Goal: Task Accomplishment & Management: Use online tool/utility

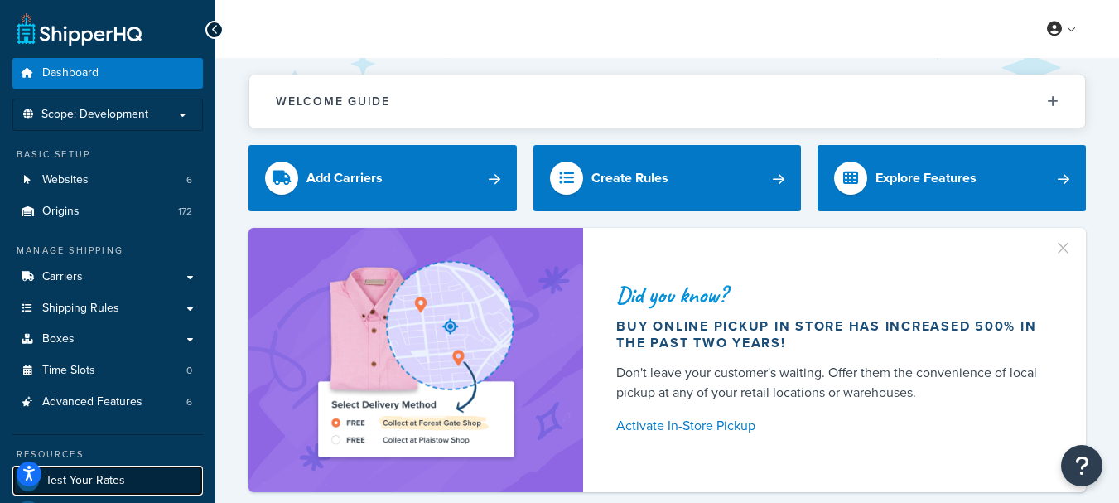
click at [126, 474] on link "Test Your Rates" at bounding box center [107, 480] width 191 height 30
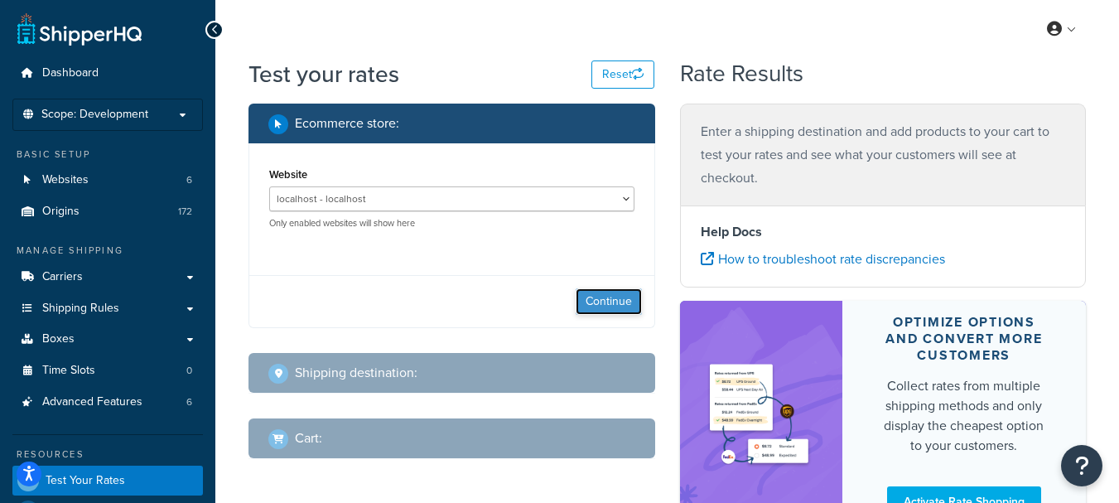
click at [605, 301] on button "Continue" at bounding box center [609, 301] width 66 height 27
select select "[GEOGRAPHIC_DATA]"
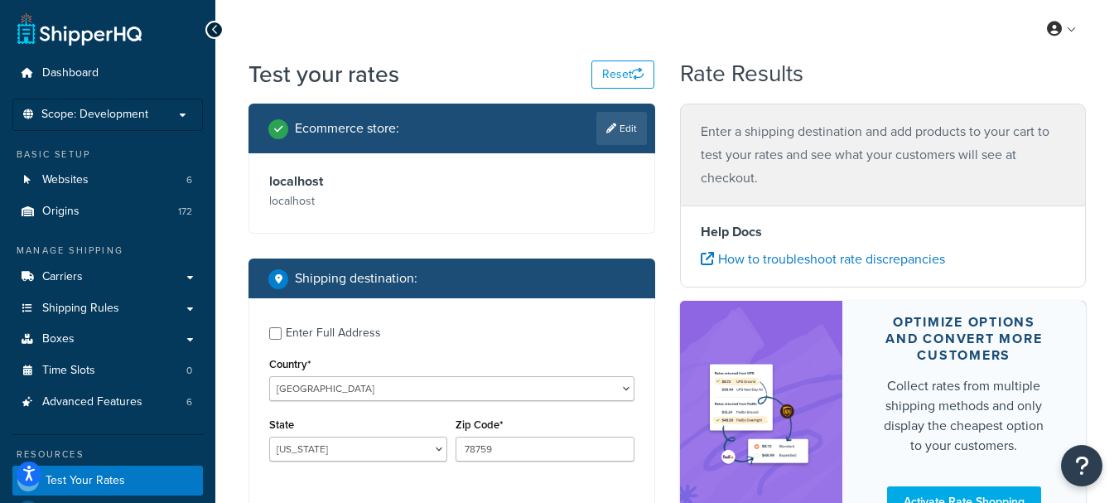
click at [335, 342] on div "Enter Full Address" at bounding box center [333, 332] width 95 height 23
click at [282, 340] on input "Enter Full Address" at bounding box center [275, 333] width 12 height 12
checkbox input "true"
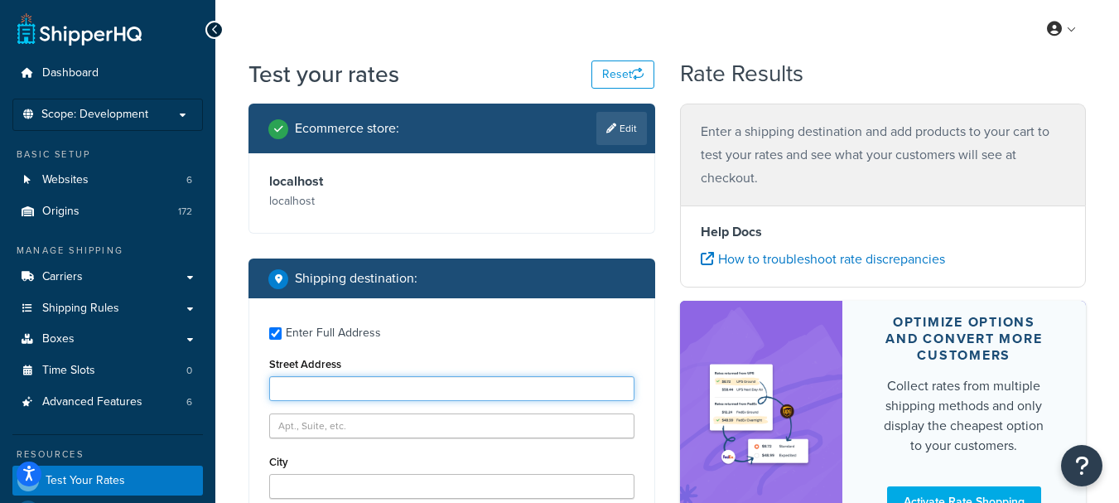
click at [398, 394] on input "Street Address" at bounding box center [451, 388] width 365 height 25
paste input "[STREET_ADDRESS]"
type input "[STREET_ADDRESS]"
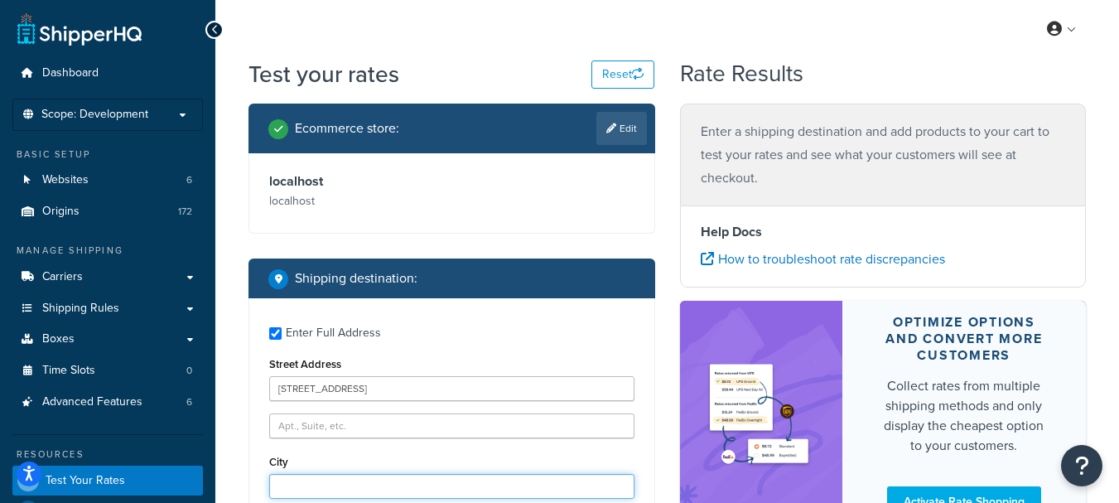
click at [334, 493] on input "City" at bounding box center [451, 486] width 365 height 25
click at [334, 490] on input "City" at bounding box center [451, 486] width 365 height 25
paste input "Warrensville Hts"
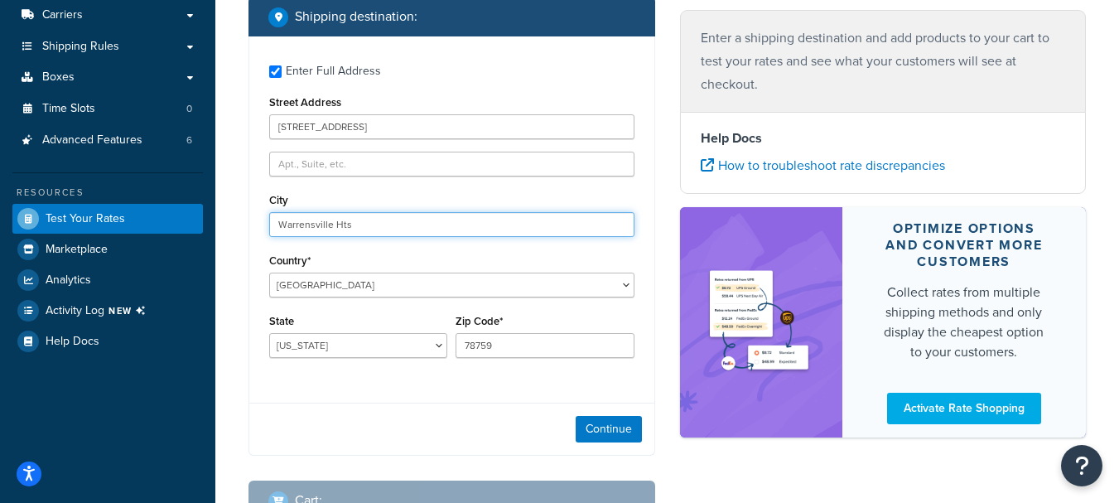
scroll to position [274, 0]
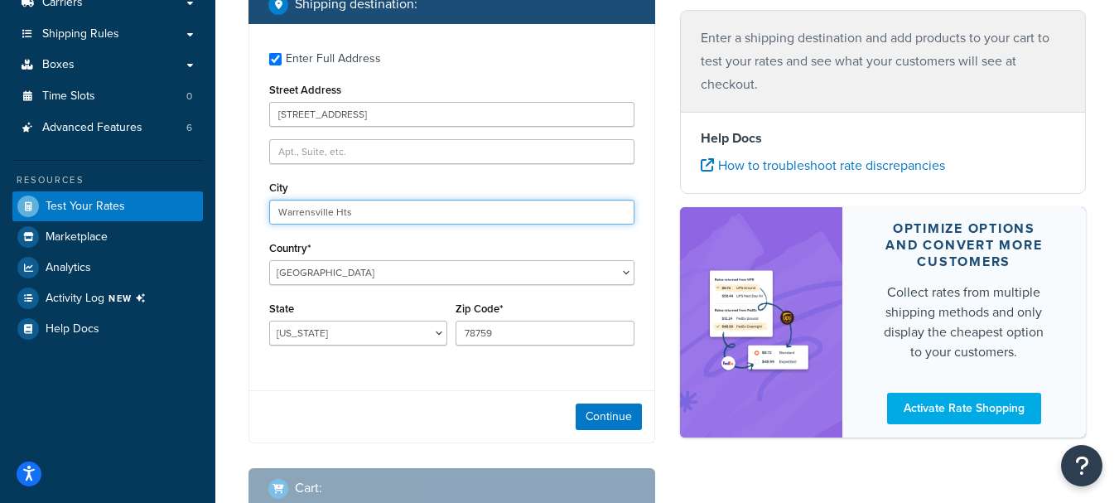
type input "Warrensville Hts"
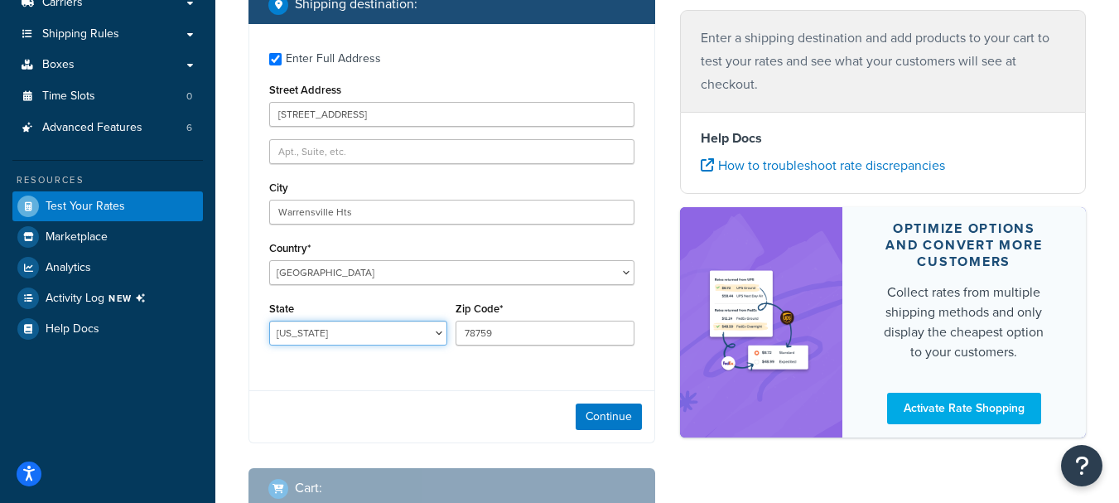
click at [333, 335] on select "[US_STATE] [US_STATE] [US_STATE] [US_STATE] [US_STATE] Armed Forces Americas Ar…" at bounding box center [358, 333] width 178 height 25
select select "OH"
click at [269, 321] on select "[US_STATE] [US_STATE] [US_STATE] [US_STATE] [US_STATE] Armed Forces Americas Ar…" at bounding box center [358, 333] width 178 height 25
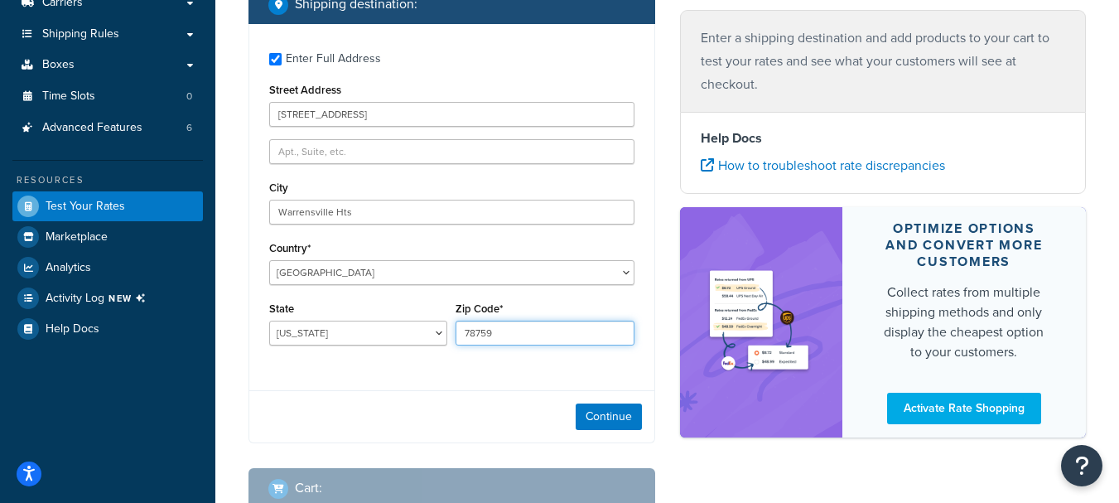
click at [524, 342] on input "78759" at bounding box center [545, 333] width 178 height 25
paste input "44128"
type input "44128"
click at [620, 419] on button "Continue" at bounding box center [609, 416] width 66 height 27
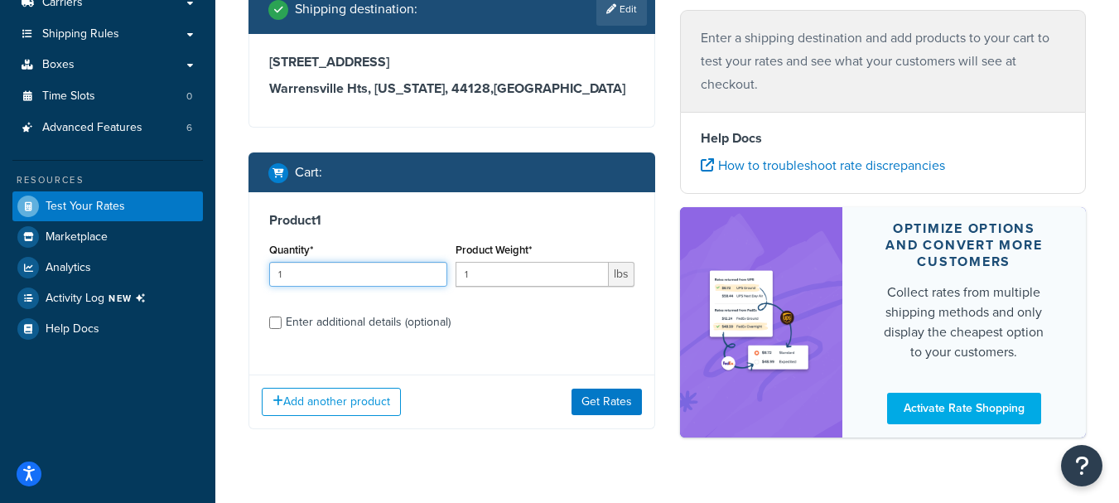
click at [359, 292] on div "Quantity* 1" at bounding box center [358, 269] width 186 height 60
click at [359, 286] on input "1" at bounding box center [358, 274] width 178 height 25
type input "2"
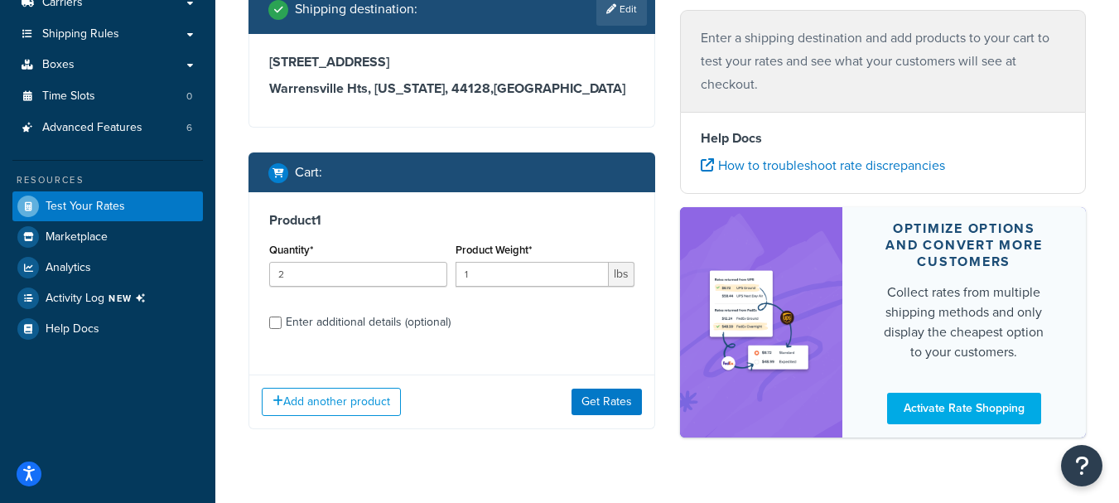
click at [322, 313] on div "Enter additional details (optional)" at bounding box center [368, 322] width 165 height 23
click at [282, 316] on input "Enter additional details (optional)" at bounding box center [275, 322] width 12 height 12
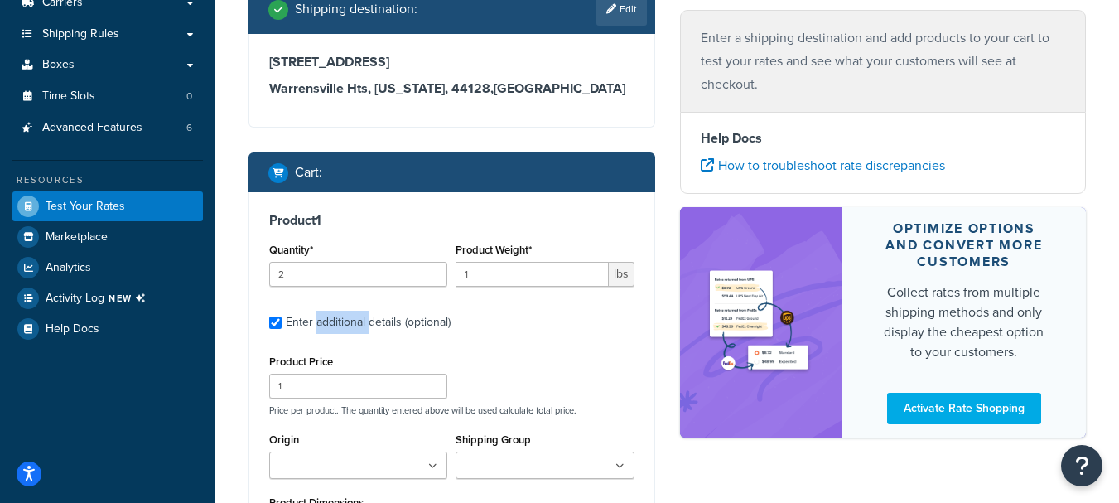
click at [322, 313] on div "Enter additional details (optional)" at bounding box center [368, 322] width 165 height 23
click at [282, 316] on input "Enter additional details (optional)" at bounding box center [275, 322] width 12 height 12
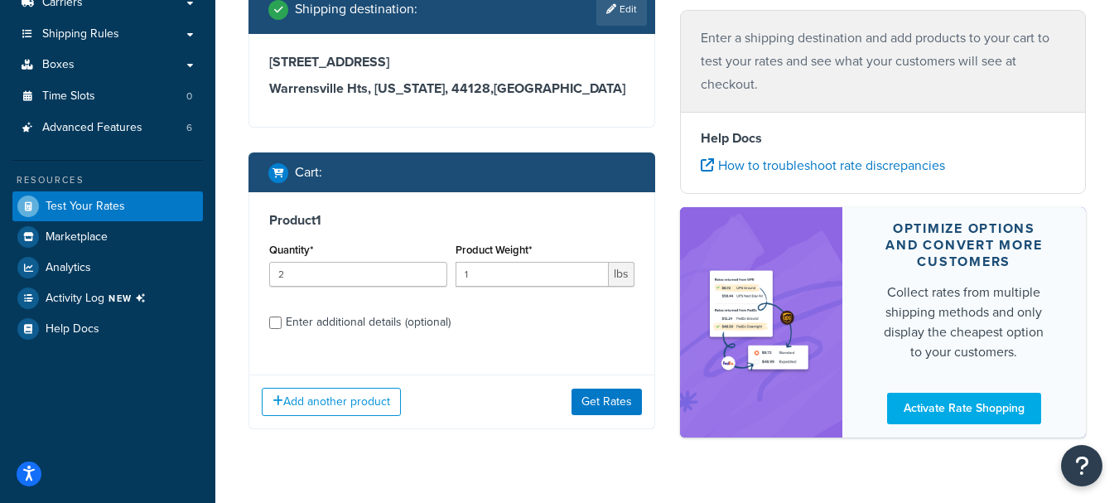
click at [292, 316] on div "Enter additional details (optional)" at bounding box center [368, 322] width 165 height 23
click at [282, 316] on input "Enter additional details (optional)" at bounding box center [275, 322] width 12 height 12
checkbox input "true"
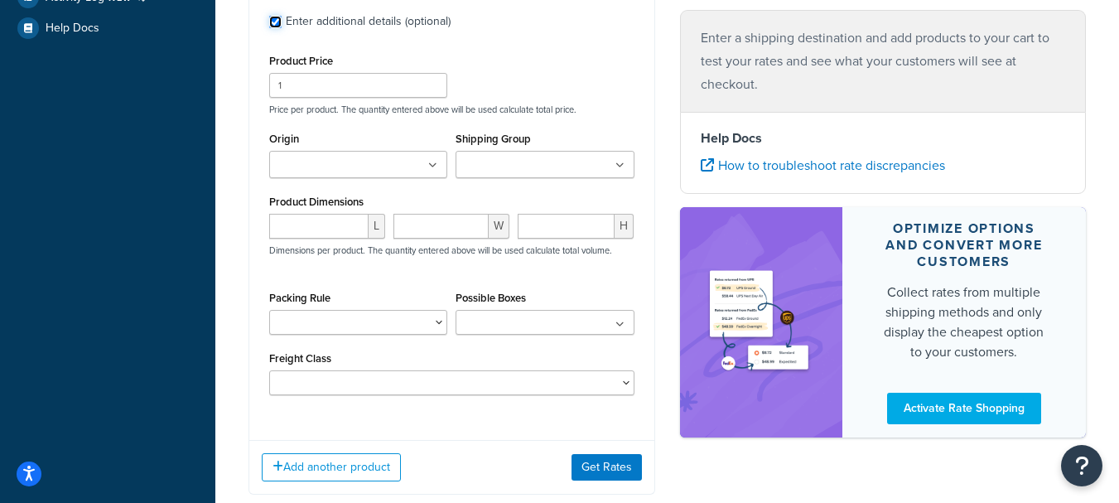
scroll to position [583, 0]
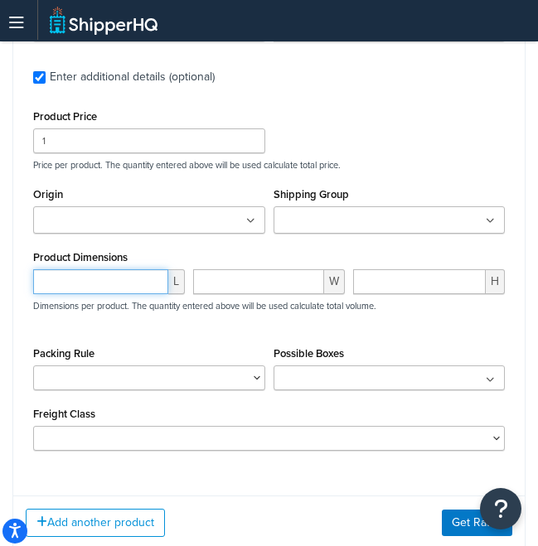
click at [118, 292] on input "number" at bounding box center [100, 281] width 135 height 25
type input "24"
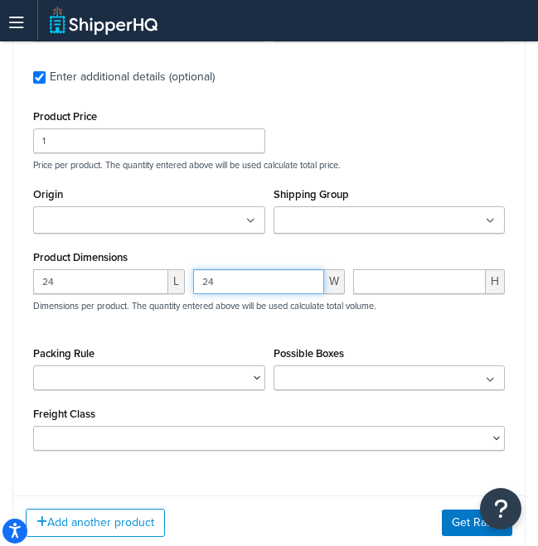
type input "24"
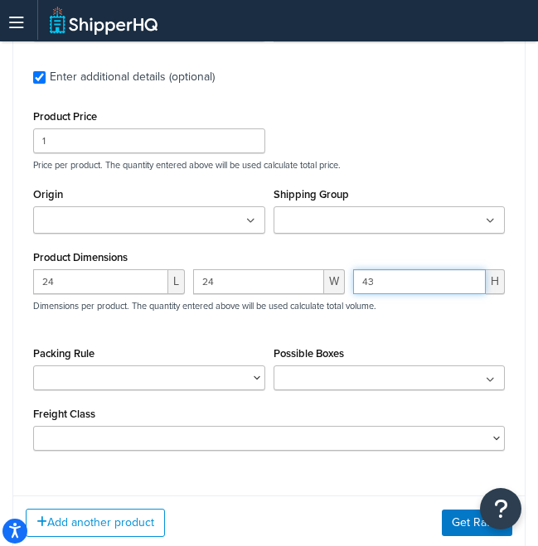
type input "43"
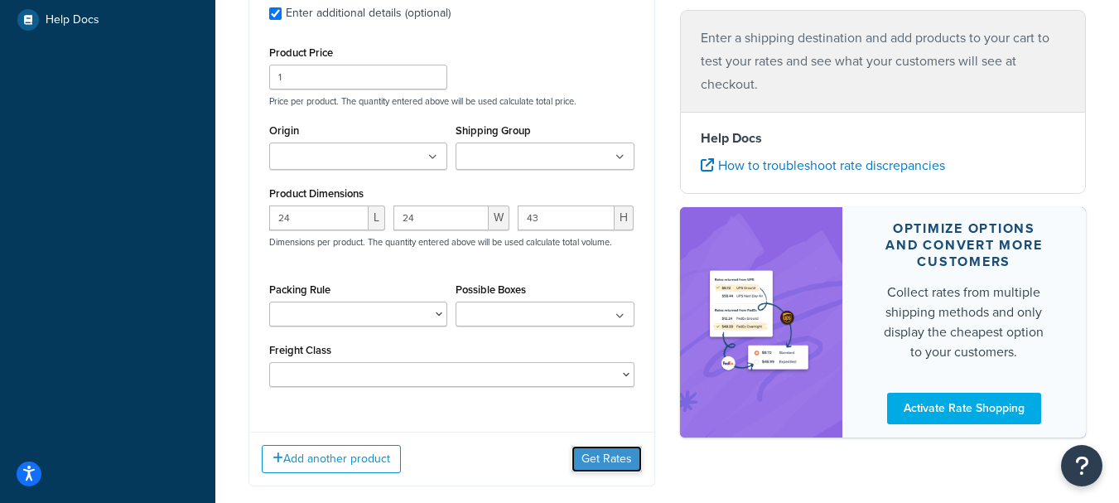
click at [604, 456] on button "Get Rates" at bounding box center [607, 459] width 70 height 27
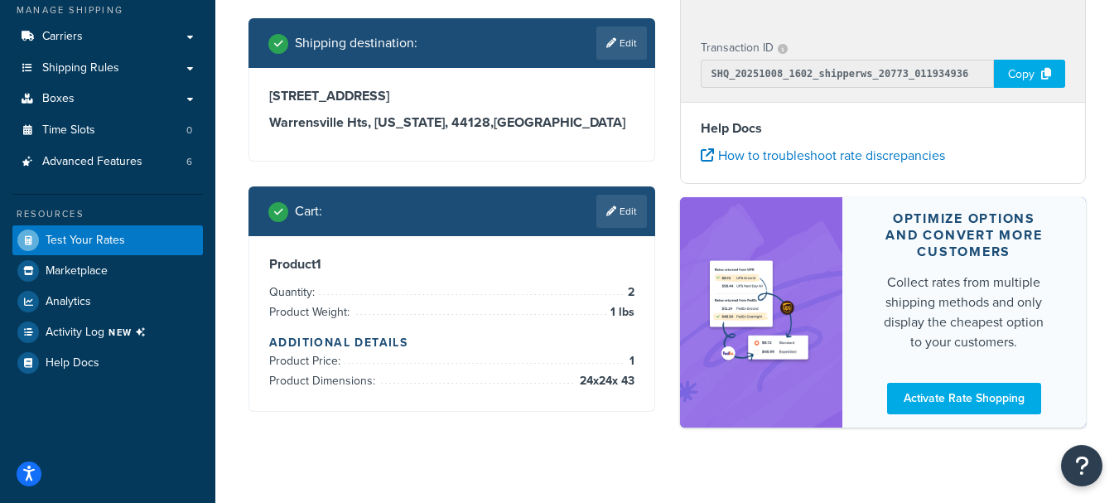
scroll to position [264, 0]
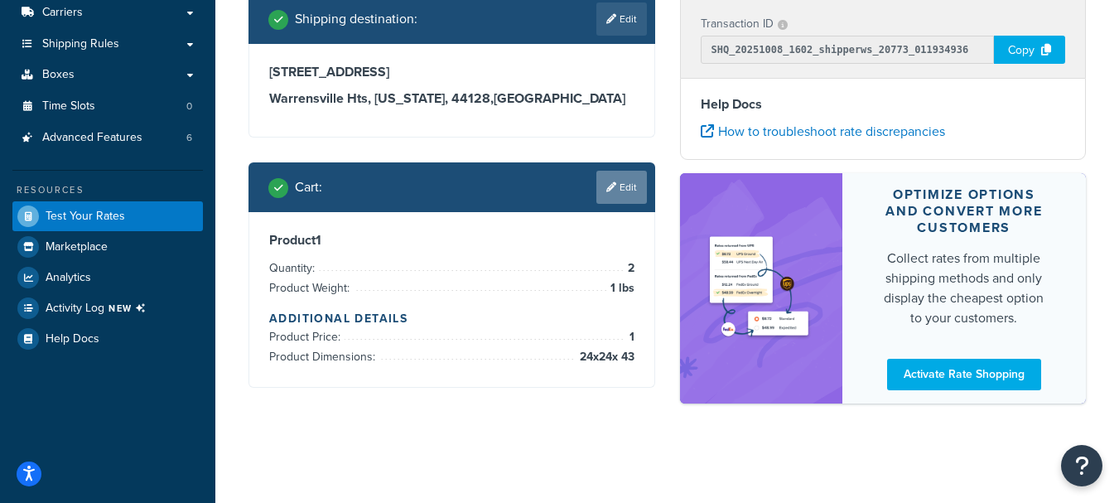
click at [621, 177] on link "Edit" at bounding box center [621, 187] width 51 height 33
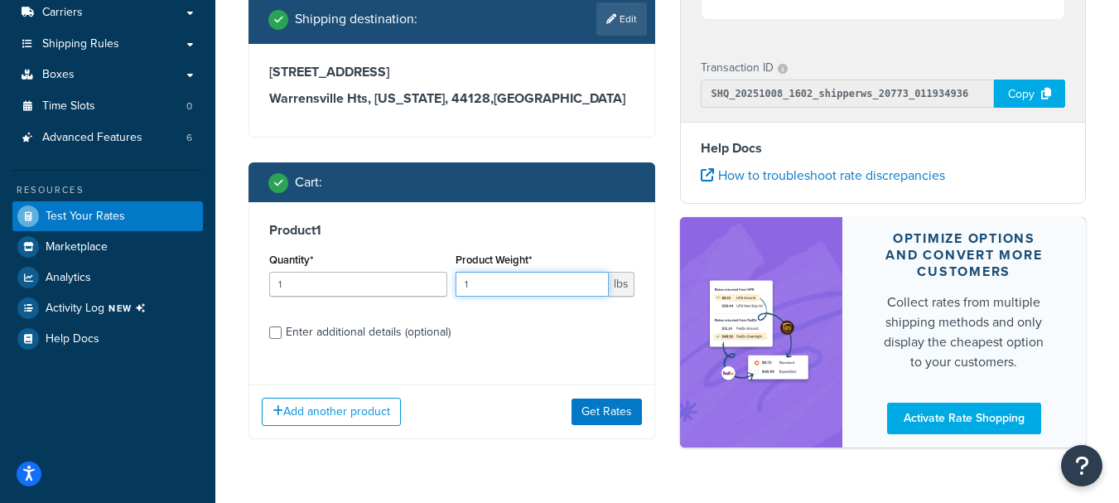
click at [492, 273] on input "1" at bounding box center [532, 284] width 152 height 25
type input "160"
click at [625, 404] on button "Get Rates" at bounding box center [607, 411] width 70 height 27
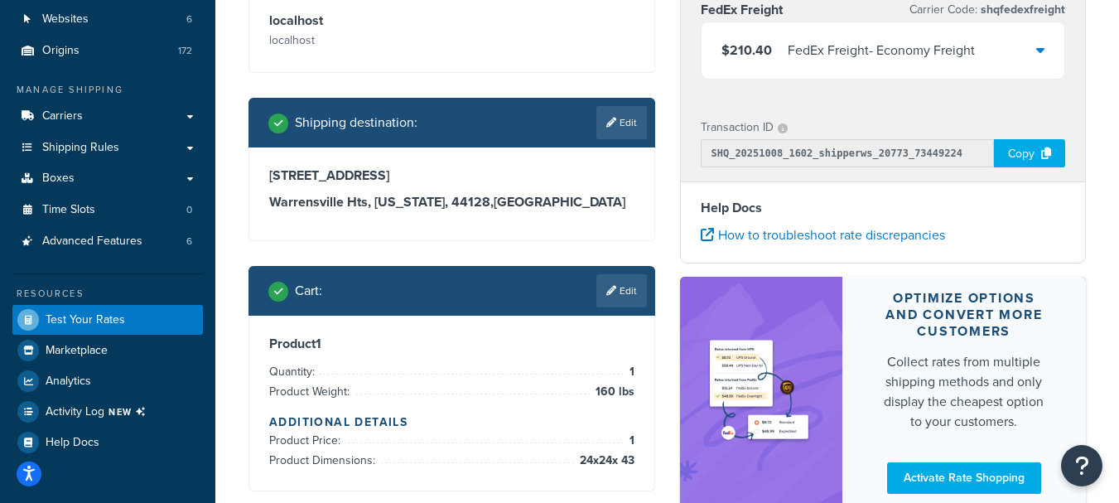
scroll to position [164, 0]
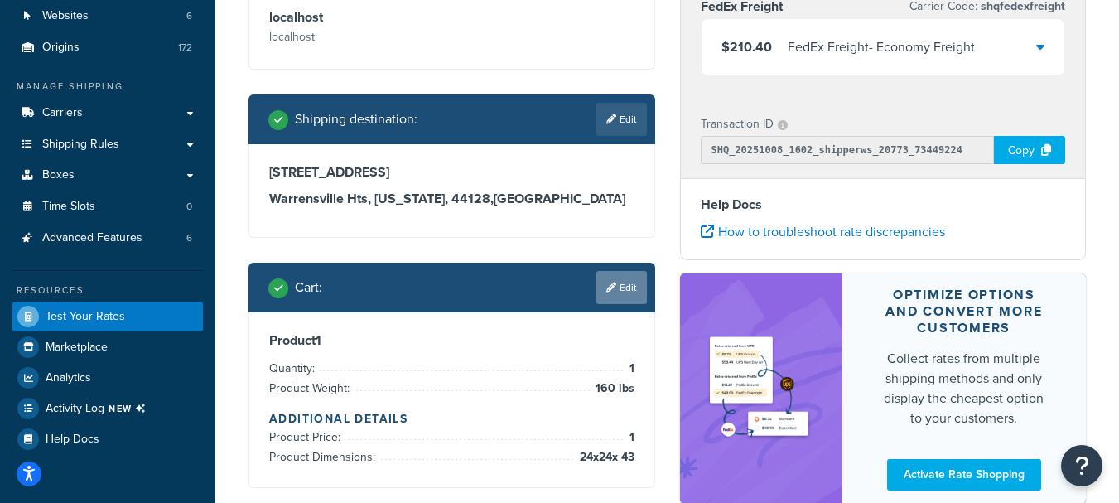
click at [629, 298] on link "Edit" at bounding box center [621, 287] width 51 height 33
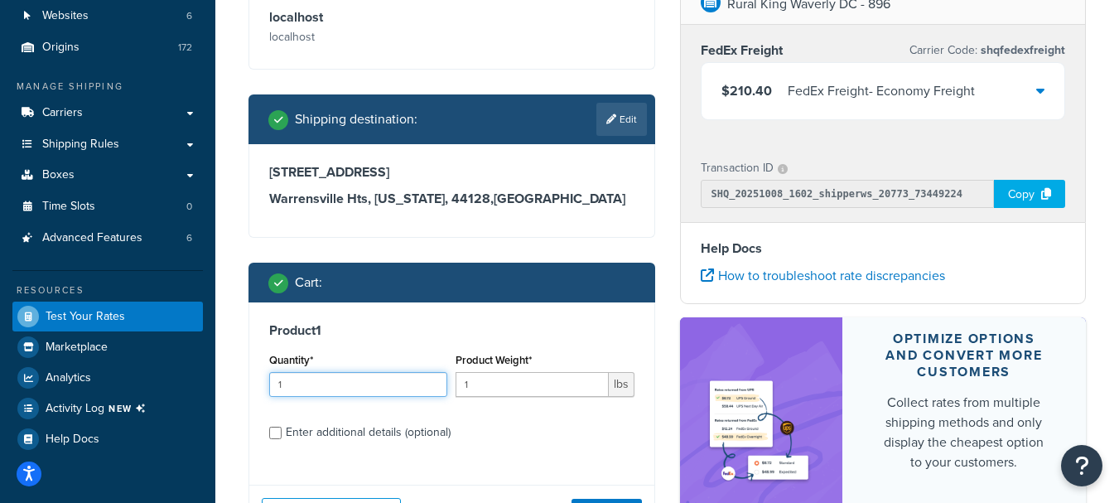
click at [352, 393] on input "1" at bounding box center [358, 384] width 178 height 25
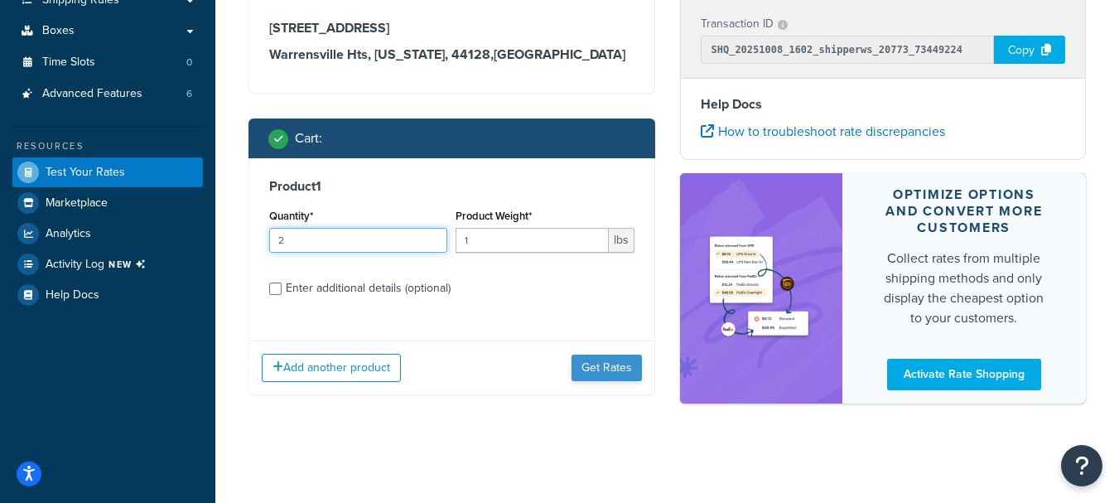
type input "2"
click at [604, 369] on button "Get Rates" at bounding box center [607, 368] width 70 height 27
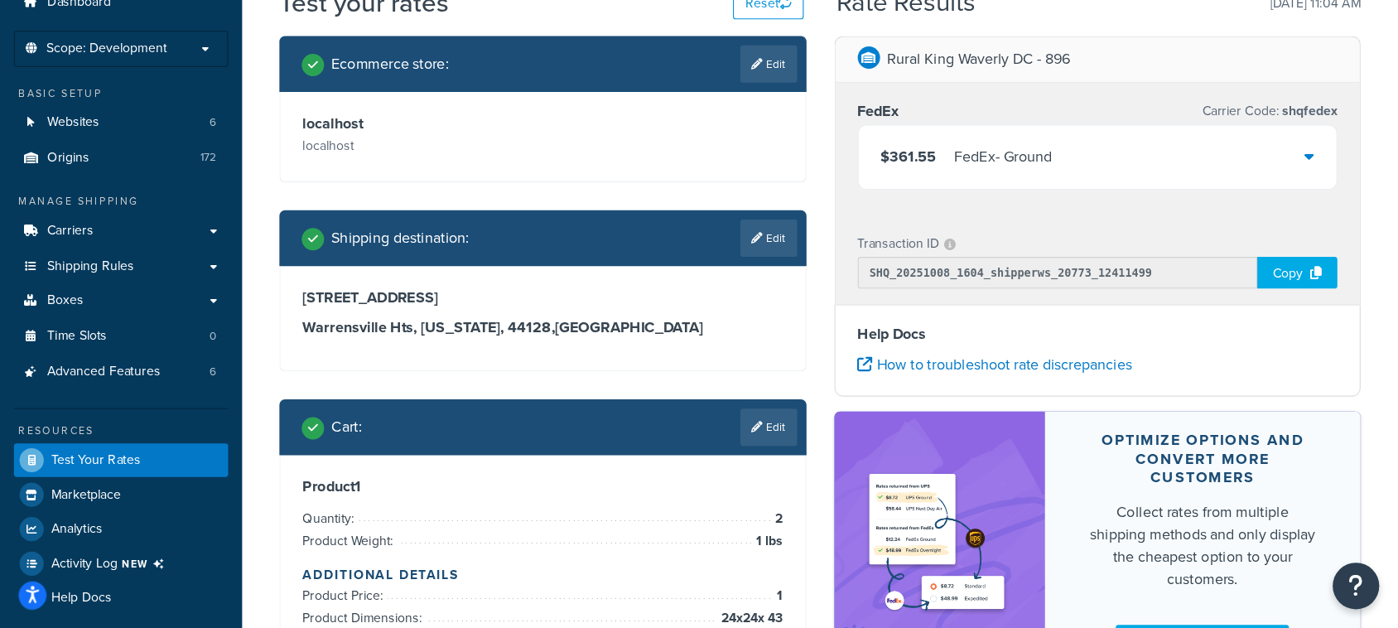
scroll to position [71, 0]
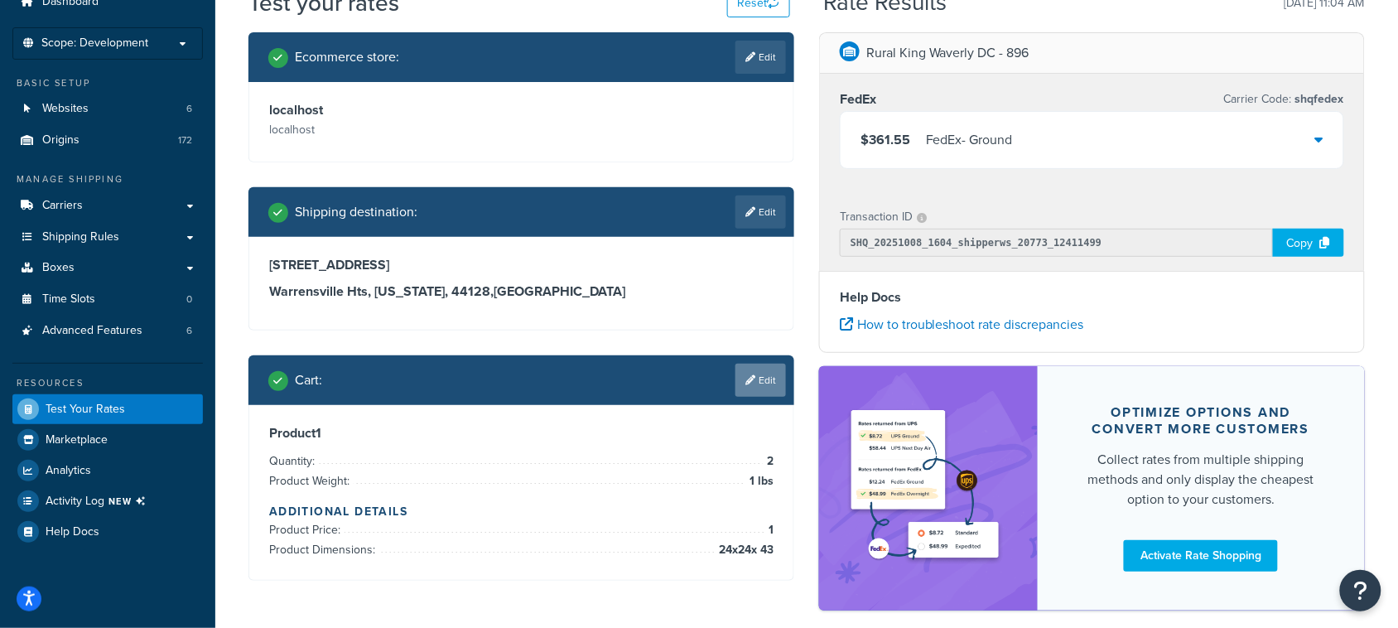
click at [777, 375] on link "Edit" at bounding box center [761, 380] width 51 height 33
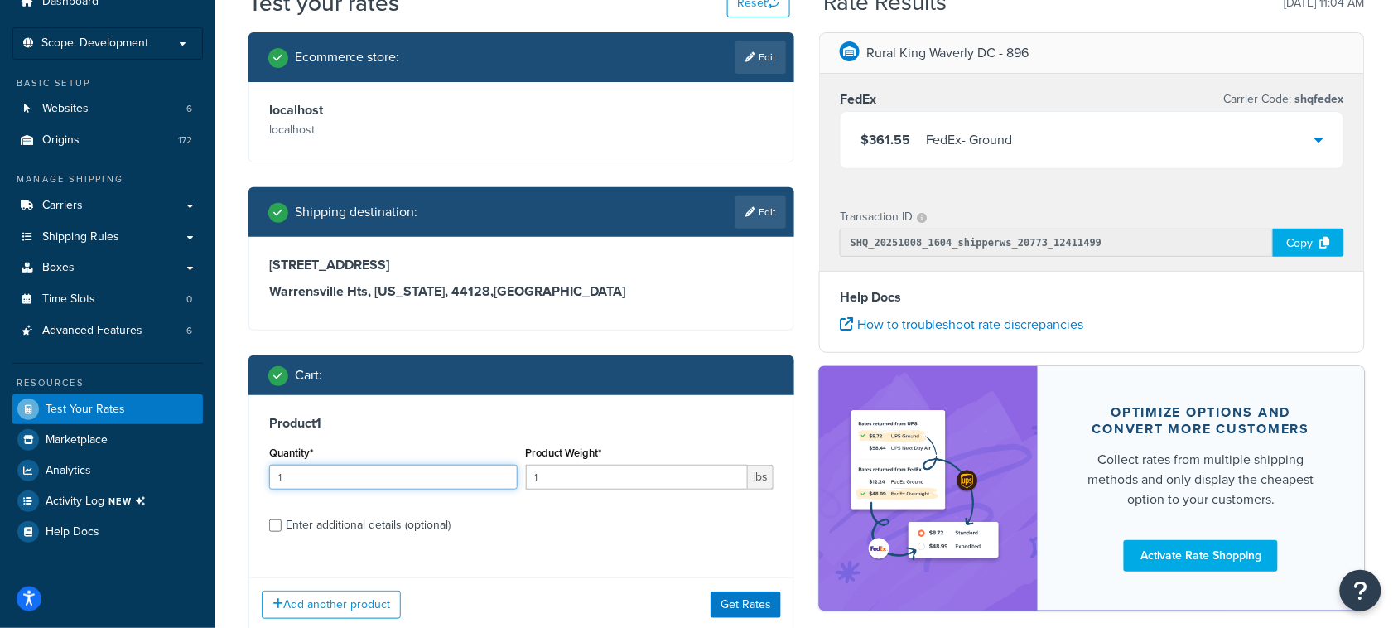
click at [490, 472] on input "1" at bounding box center [393, 477] width 248 height 25
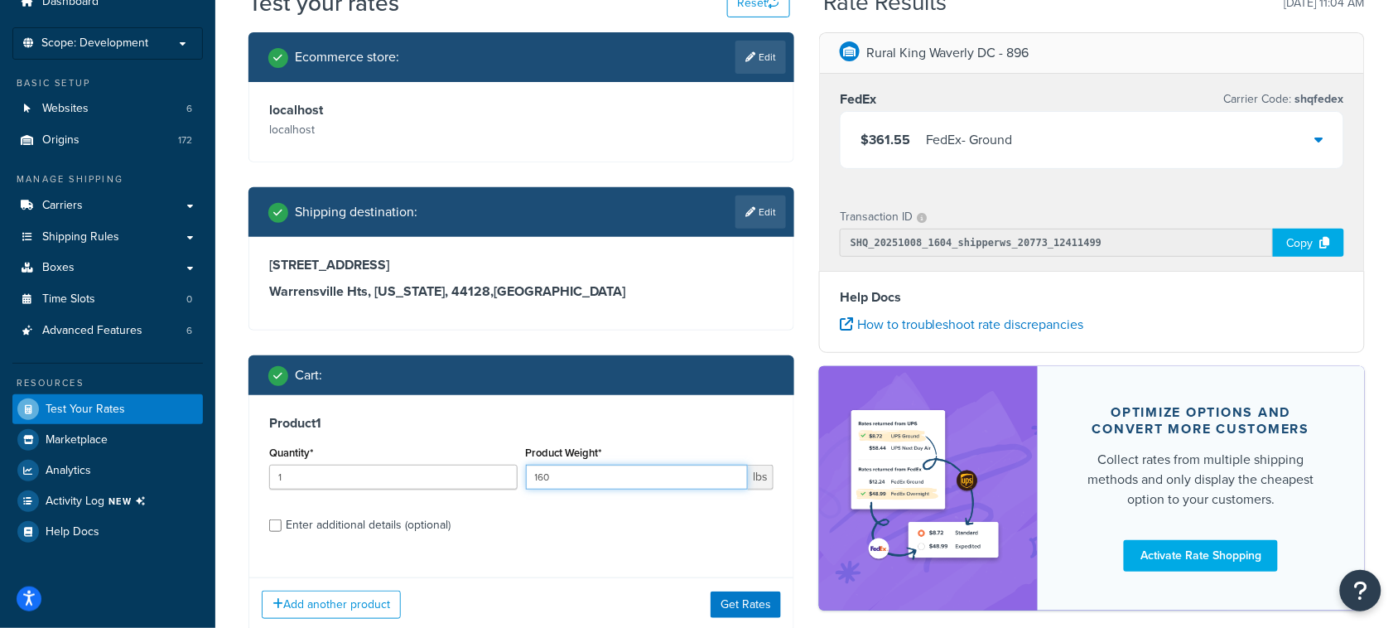
type input "160"
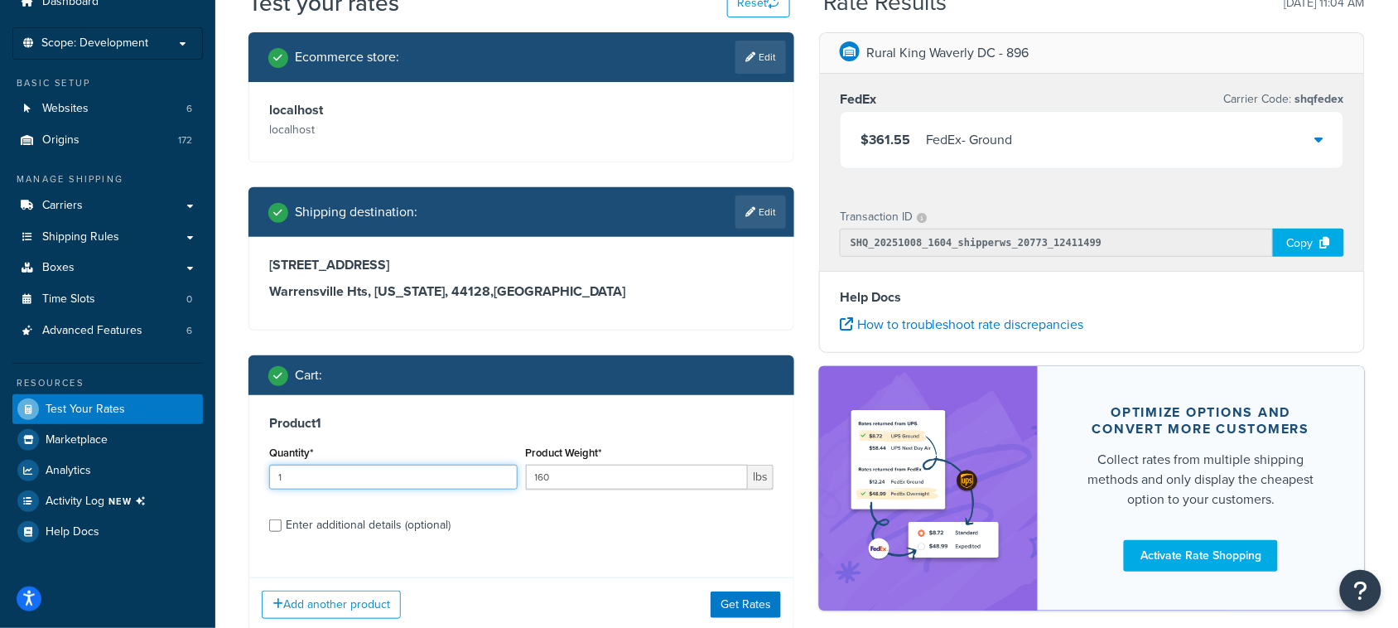
click at [381, 489] on input "1" at bounding box center [393, 477] width 248 height 25
type input "2"
click at [755, 502] on button "Get Rates" at bounding box center [746, 604] width 70 height 27
